Goal: Entertainment & Leisure: Consume media (video, audio)

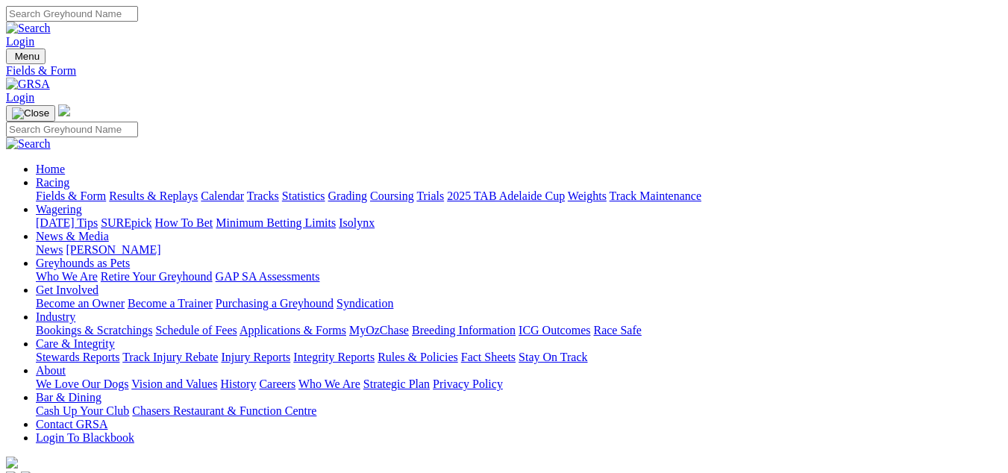
scroll to position [224, 0]
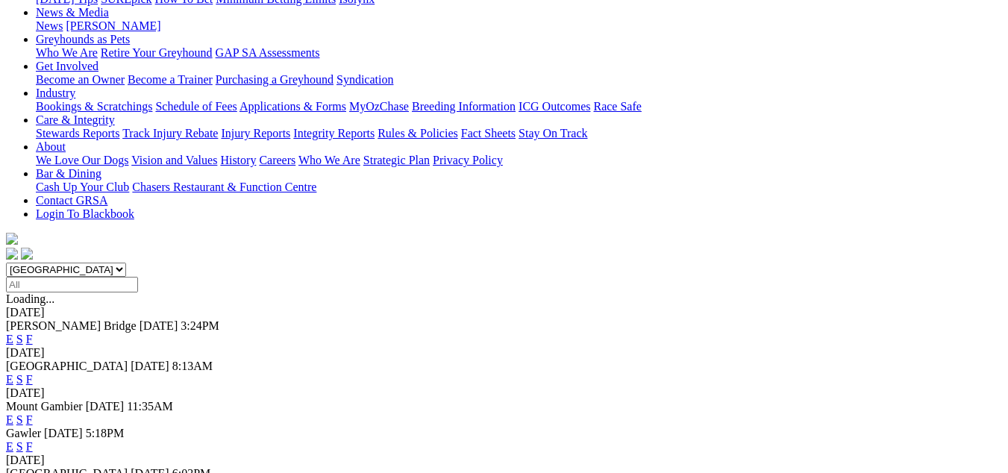
click at [33, 413] on link "F" at bounding box center [29, 419] width 7 height 13
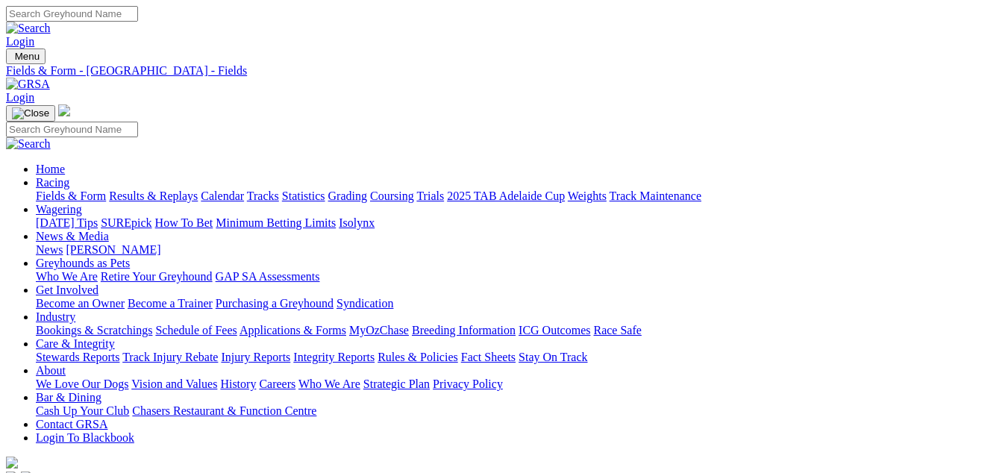
click at [159, 190] on link "Results & Replays" at bounding box center [153, 196] width 89 height 13
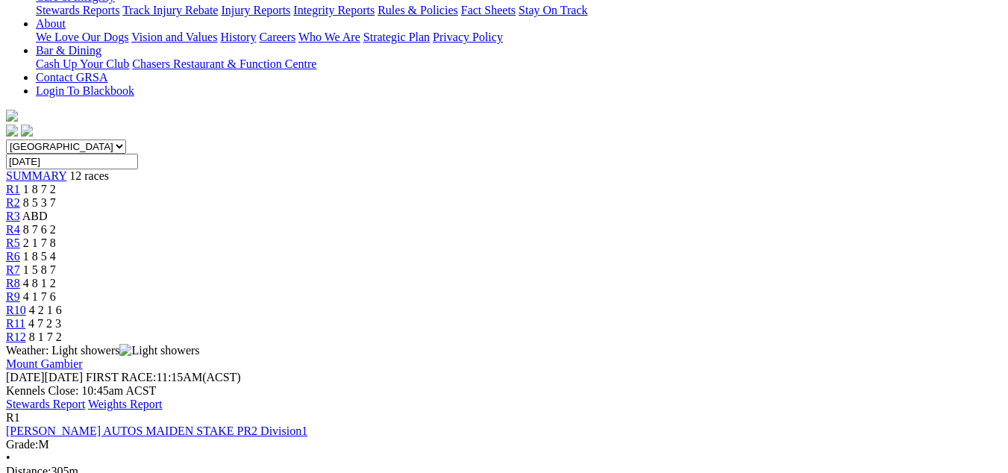
scroll to position [373, 0]
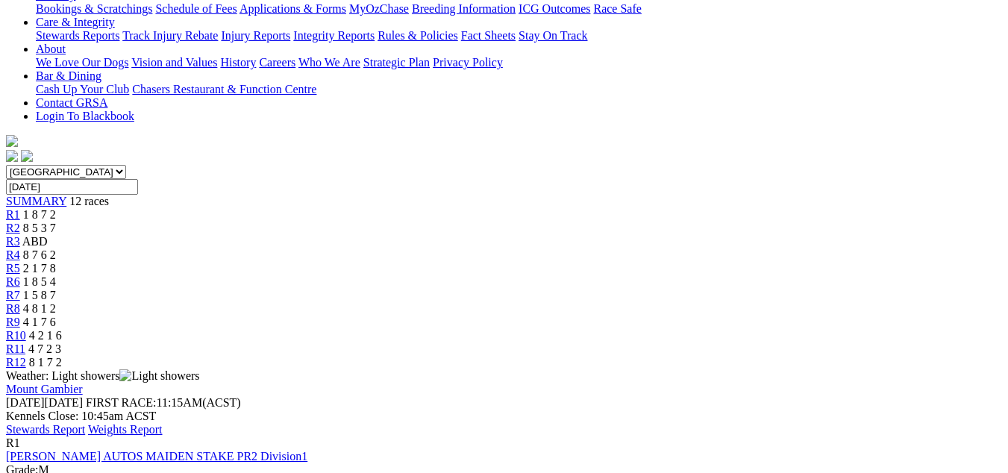
scroll to position [298, 0]
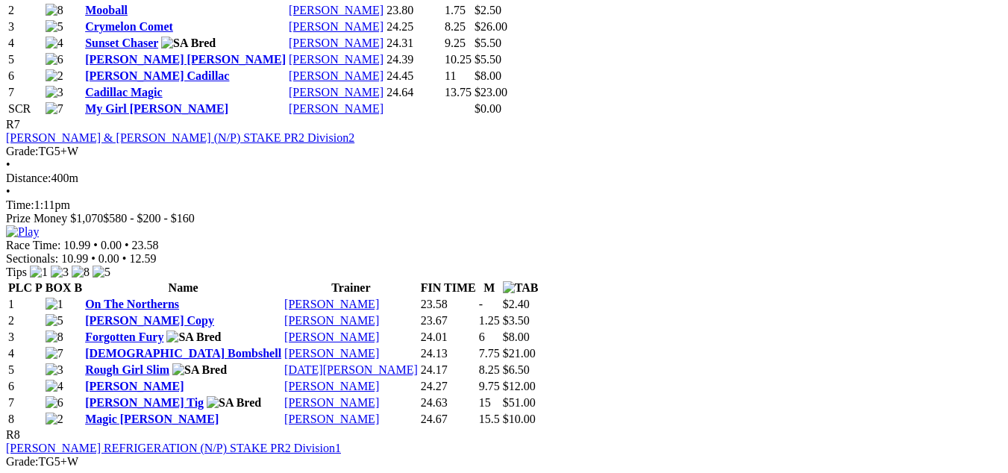
scroll to position [2313, 0]
